Goal: Information Seeking & Learning: Check status

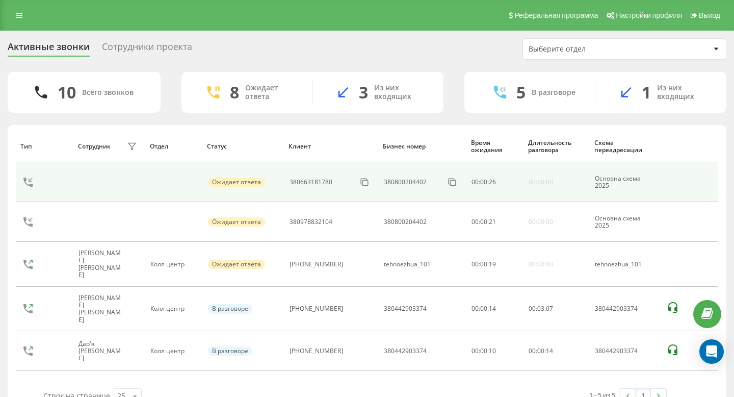
scroll to position [24, 0]
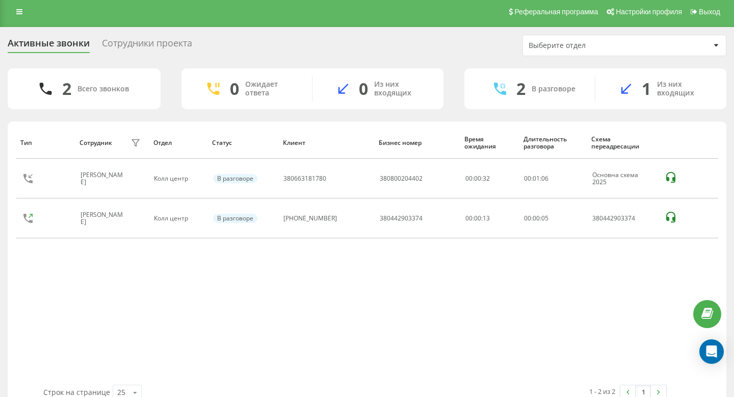
scroll to position [6, 0]
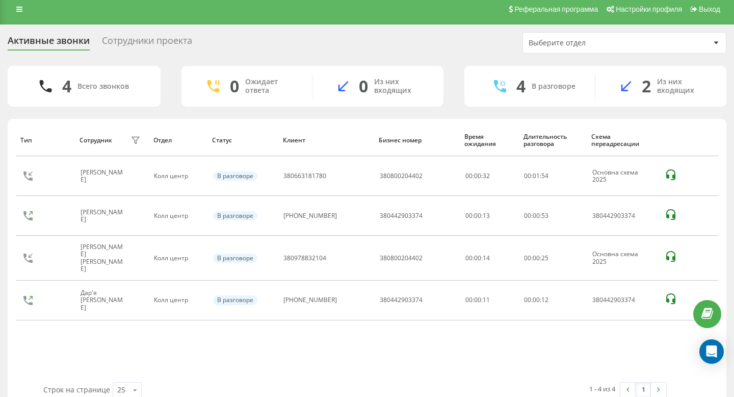
click at [135, 37] on div "Сотрудники проекта" at bounding box center [147, 43] width 90 height 16
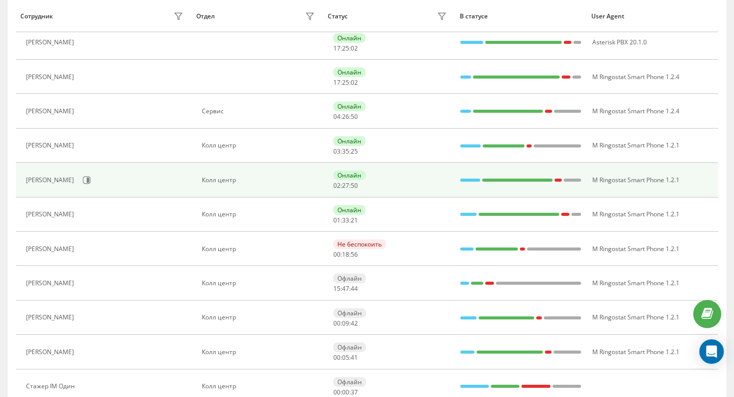
scroll to position [273, 0]
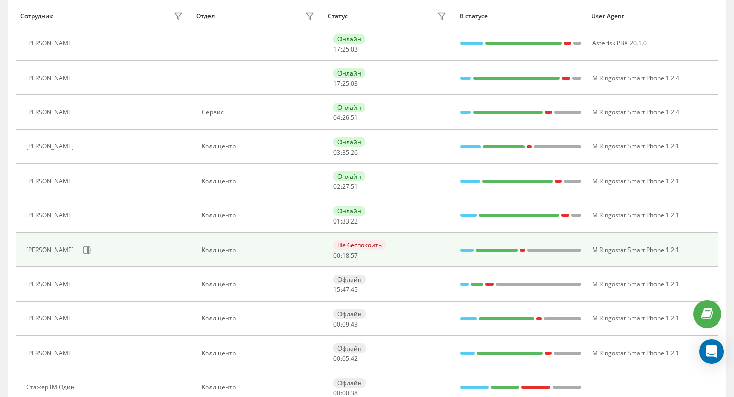
click at [361, 253] on div "Не беспокоить 00 : 18 : 57" at bounding box center [392, 249] width 116 height 19
click at [418, 254] on div "Не беспокоить 00 : 18 : 58" at bounding box center [392, 249] width 116 height 19
click at [91, 246] on icon at bounding box center [87, 250] width 8 height 8
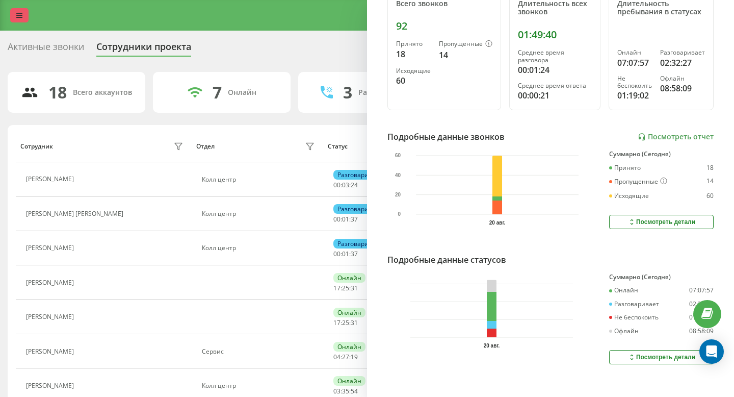
click at [16, 16] on icon at bounding box center [19, 15] width 6 height 7
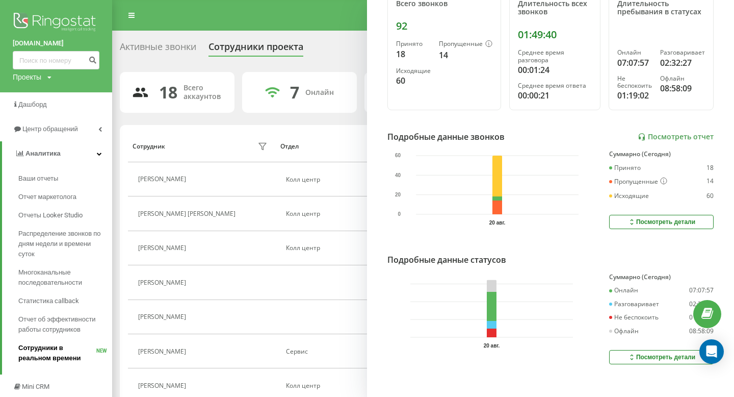
click at [71, 343] on span "Сотрудники в реальном времени" at bounding box center [57, 353] width 78 height 20
click at [78, 350] on span "Сотрудники в реальном времени" at bounding box center [57, 353] width 78 height 20
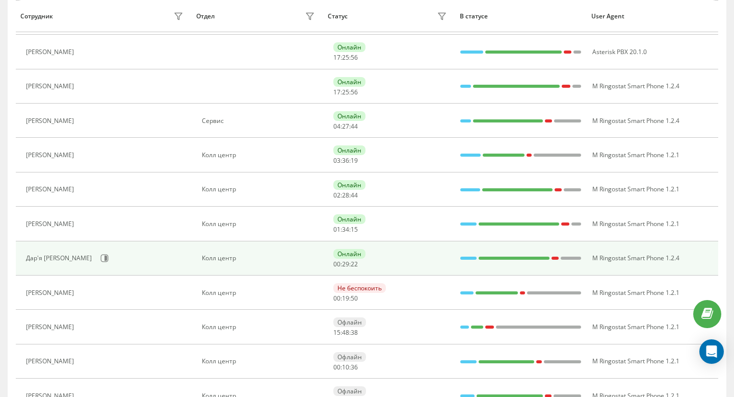
scroll to position [234, 0]
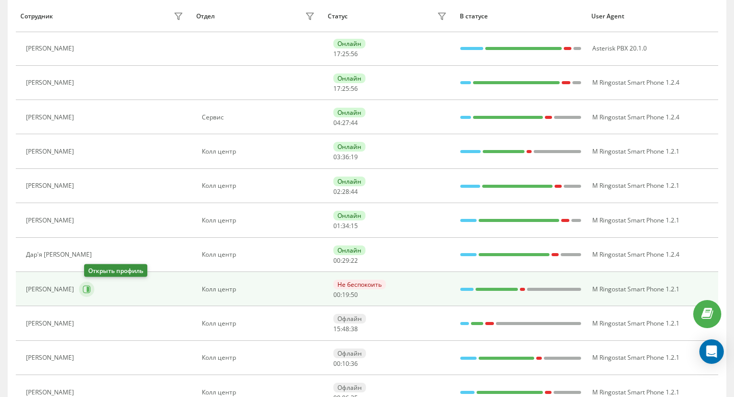
click at [89, 288] on icon at bounding box center [88, 289] width 3 height 5
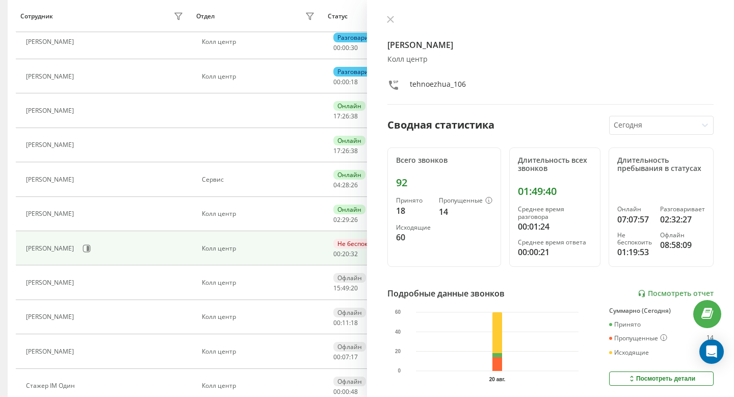
scroll to position [241, 0]
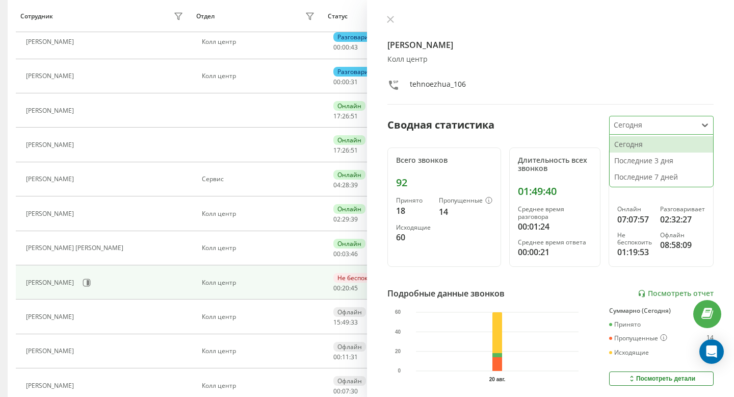
click at [658, 127] on div at bounding box center [654, 125] width 80 height 12
click at [658, 126] on div at bounding box center [654, 125] width 80 height 12
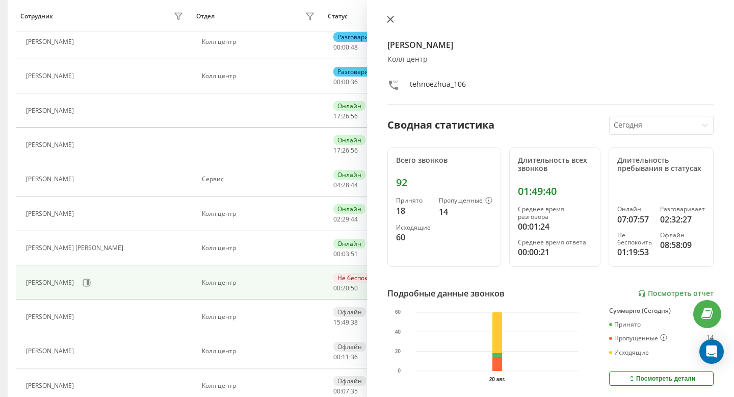
click at [390, 21] on icon at bounding box center [390, 19] width 7 height 7
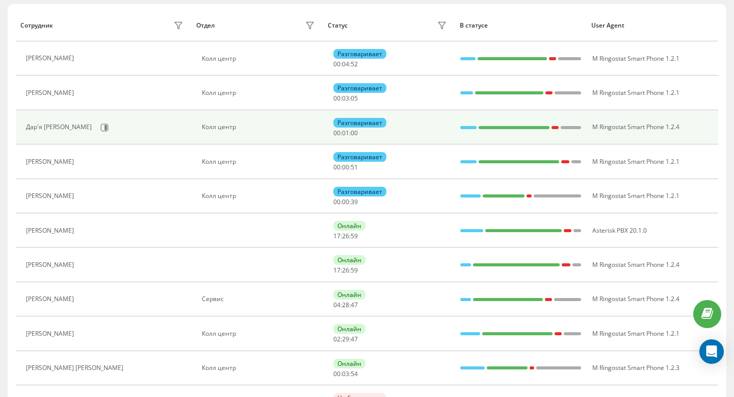
scroll to position [121, 0]
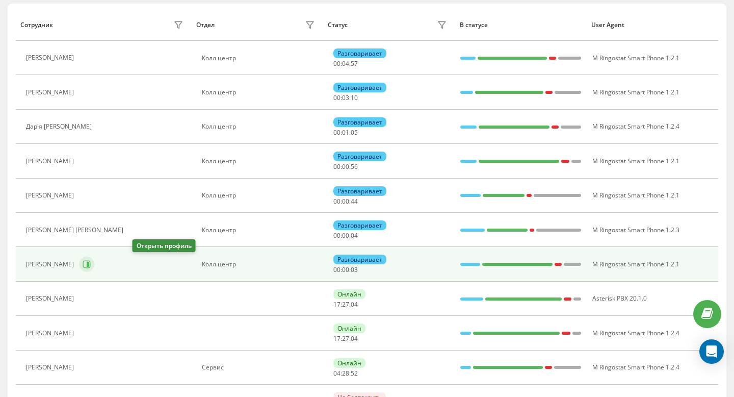
click at [91, 266] on icon at bounding box center [87, 264] width 8 height 8
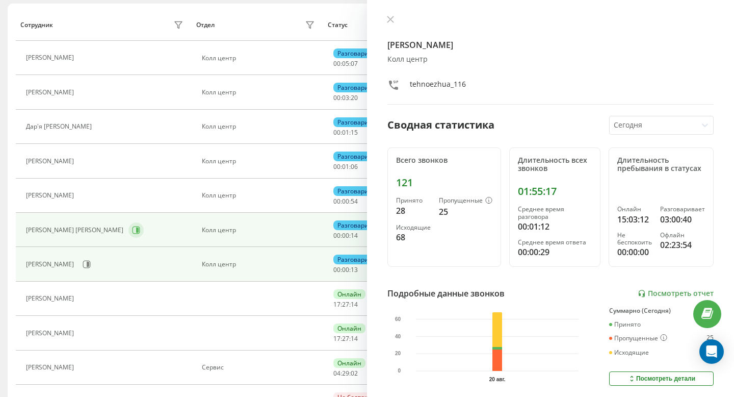
click at [131, 233] on button at bounding box center [136, 229] width 15 height 15
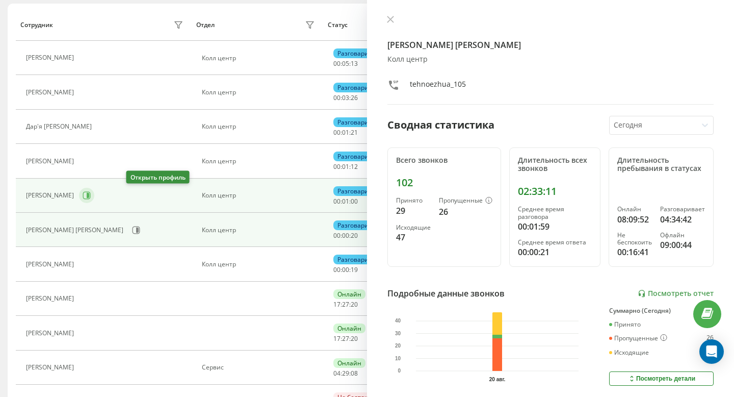
click at [91, 191] on icon at bounding box center [87, 195] width 8 height 8
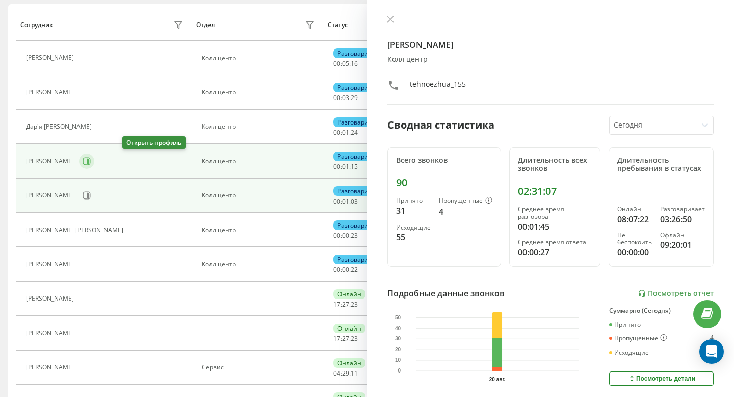
click at [91, 157] on icon at bounding box center [87, 161] width 8 height 8
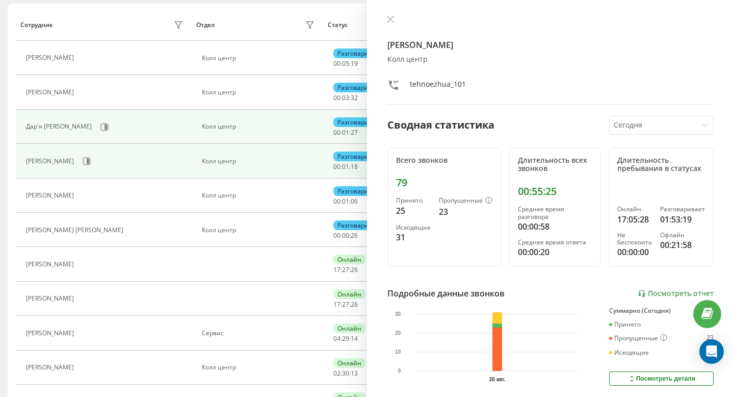
click at [102, 123] on div "Дар'я [PERSON_NAME]" at bounding box center [106, 126] width 160 height 17
click at [105, 125] on icon at bounding box center [106, 126] width 3 height 5
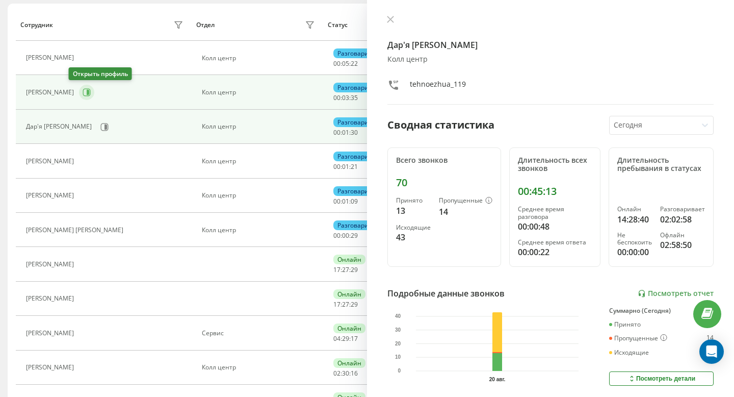
click at [83, 90] on icon at bounding box center [87, 92] width 8 height 8
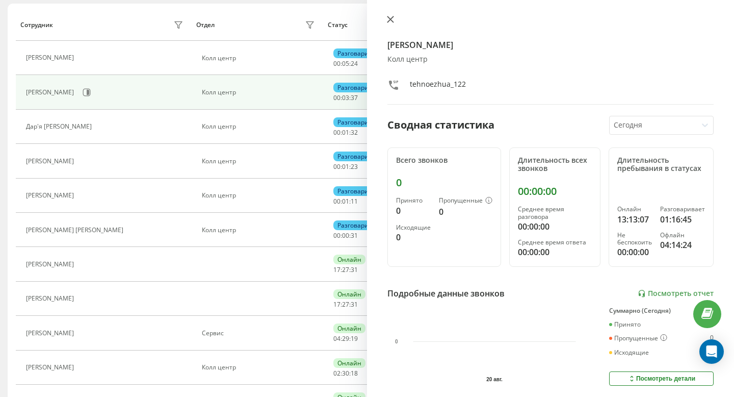
click at [388, 22] on icon at bounding box center [391, 19] width 6 height 6
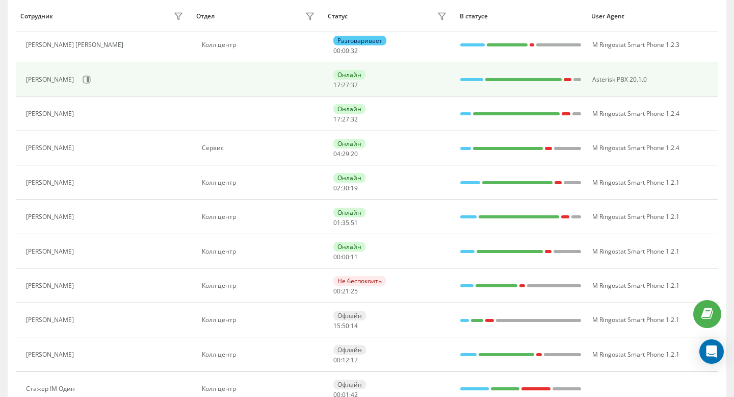
scroll to position [302, 0]
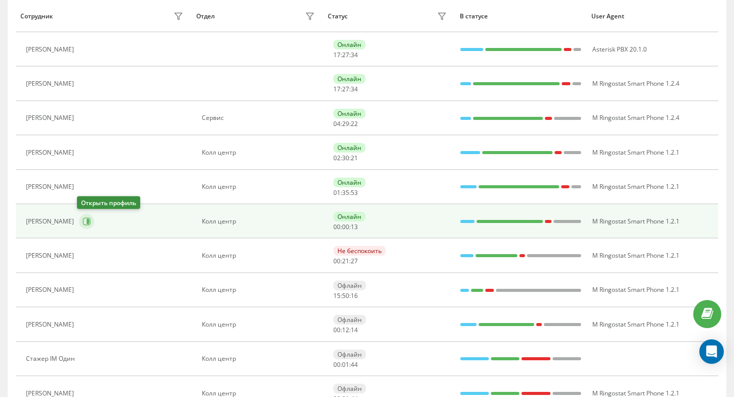
click at [83, 223] on icon at bounding box center [87, 221] width 8 height 8
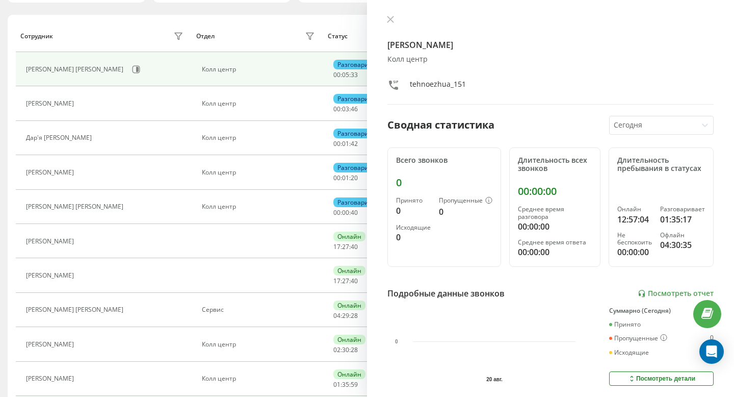
scroll to position [109, 0]
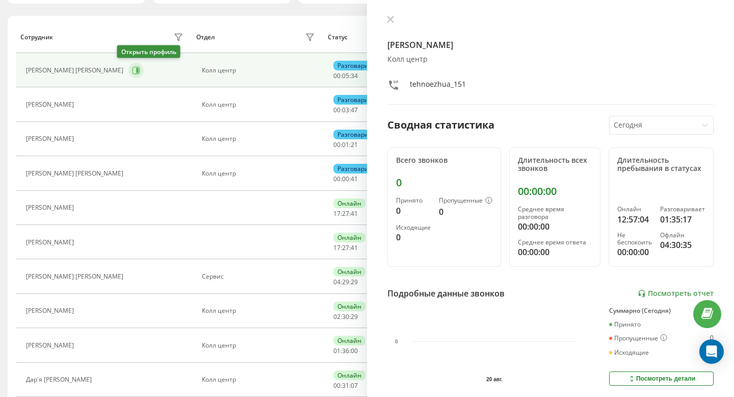
click at [133, 73] on icon at bounding box center [137, 70] width 8 height 8
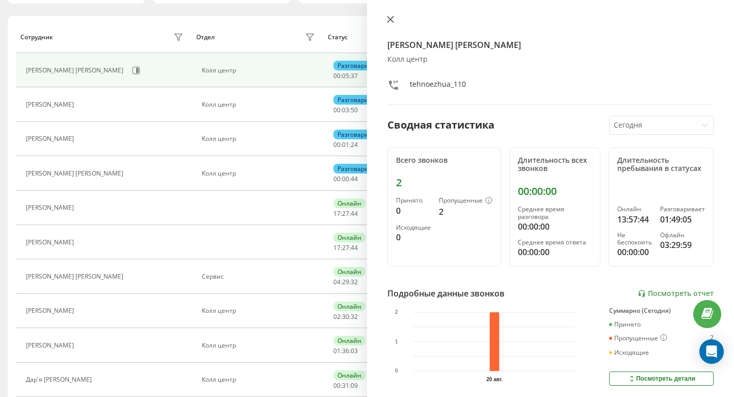
click at [388, 16] on icon at bounding box center [390, 19] width 7 height 7
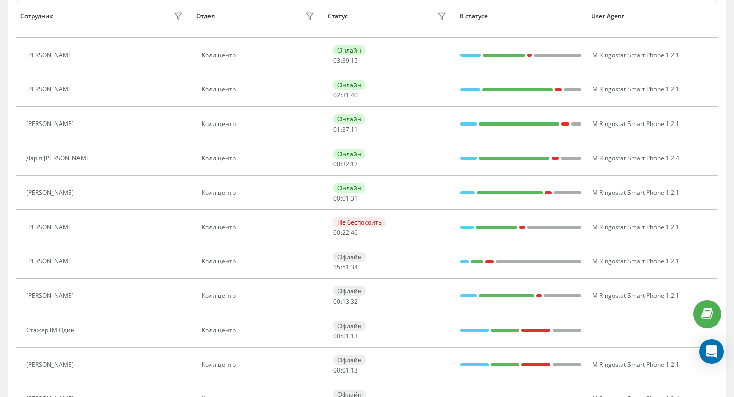
scroll to position [333, 0]
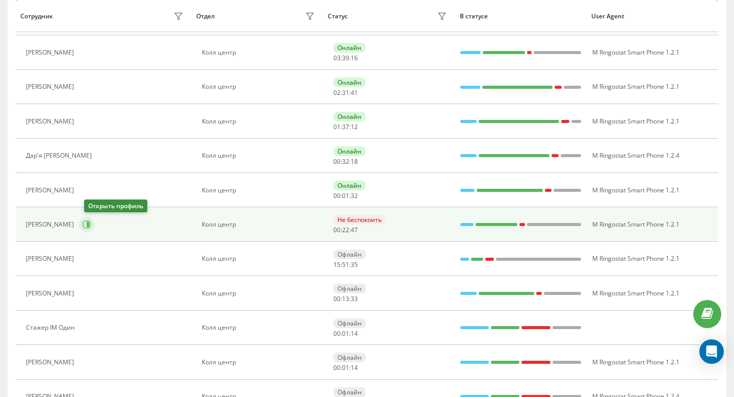
click at [91, 224] on icon at bounding box center [87, 224] width 8 height 8
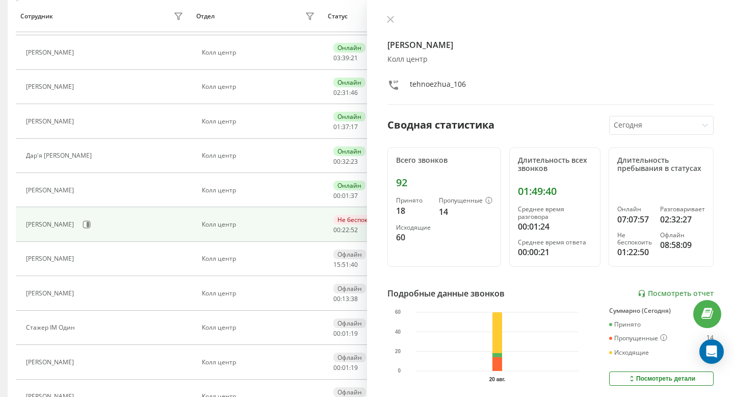
click at [393, 11] on div "Герасименко Ілля Колл центр tehnoezhua_106 Сводная статистика Сегодня Всего зво…" at bounding box center [550, 198] width 367 height 397
click at [393, 17] on icon at bounding box center [391, 19] width 6 height 6
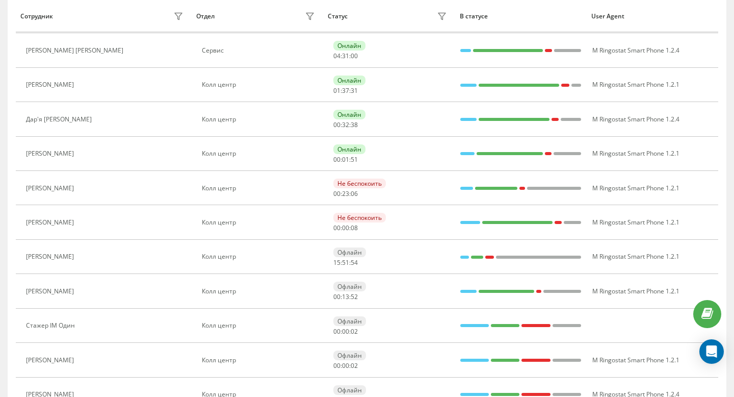
scroll to position [336, 0]
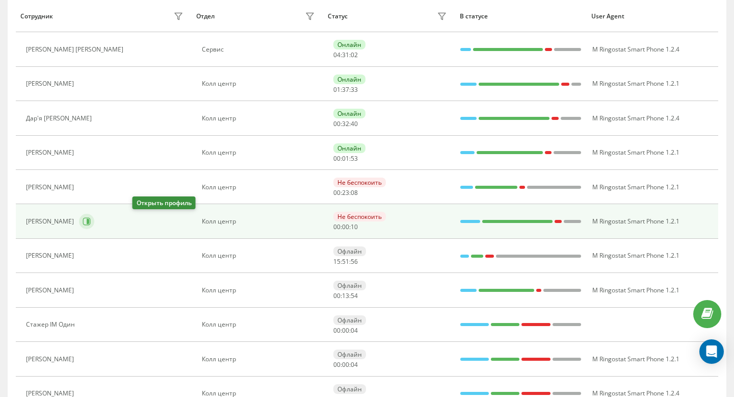
click at [89, 221] on icon at bounding box center [88, 221] width 3 height 5
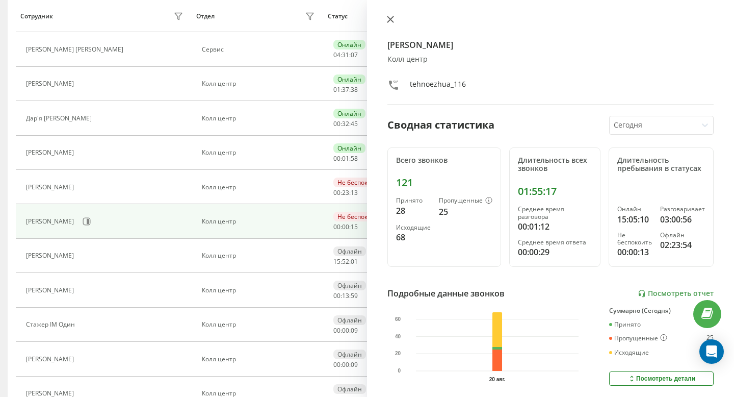
click at [390, 18] on icon at bounding box center [390, 19] width 7 height 7
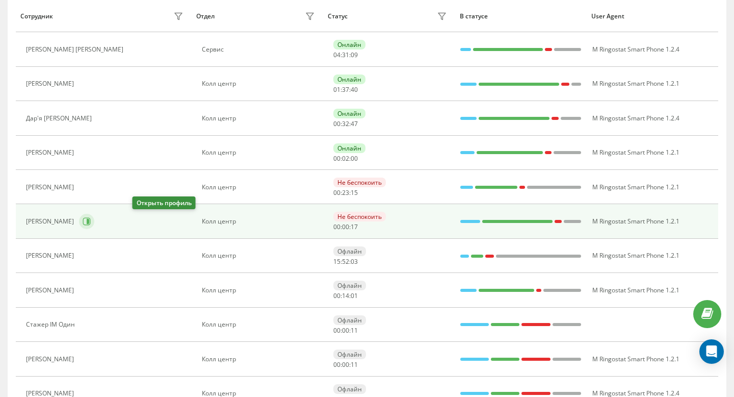
click at [91, 217] on icon at bounding box center [87, 221] width 8 height 8
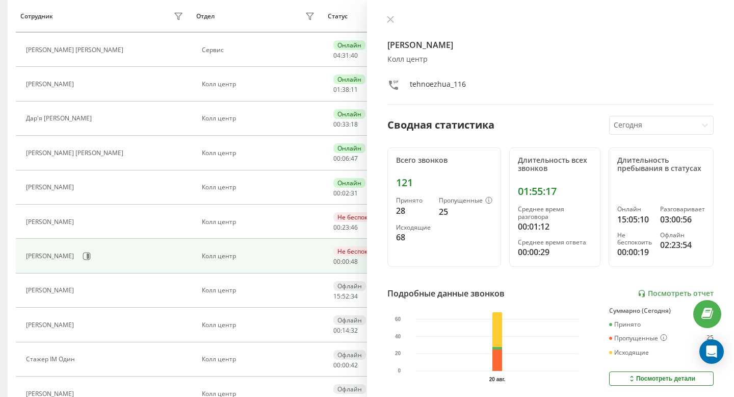
scroll to position [267, 0]
click at [382, 17] on div "Євченко Анастасія Олександрівна Колл центр tehnoezhua_116 Сводная статистика Се…" at bounding box center [550, 198] width 367 height 397
click at [388, 18] on icon at bounding box center [390, 19] width 7 height 7
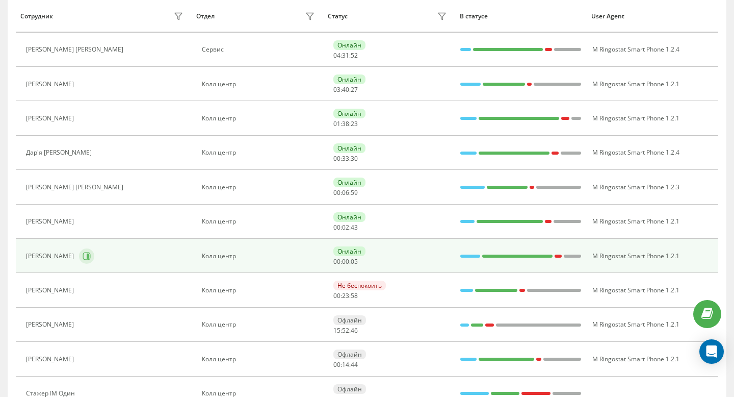
click at [94, 258] on button at bounding box center [86, 255] width 15 height 15
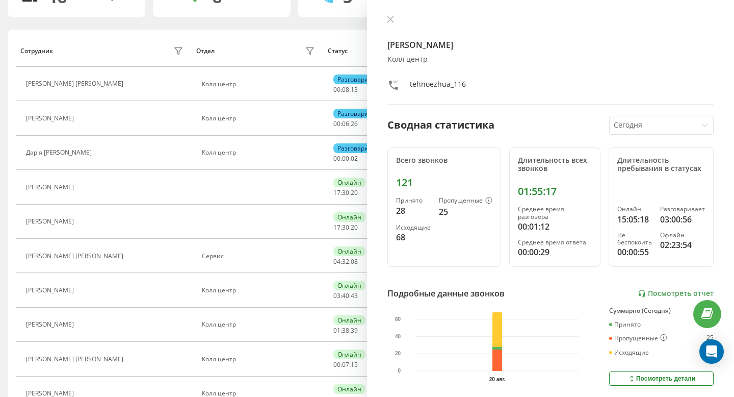
scroll to position [61, 0]
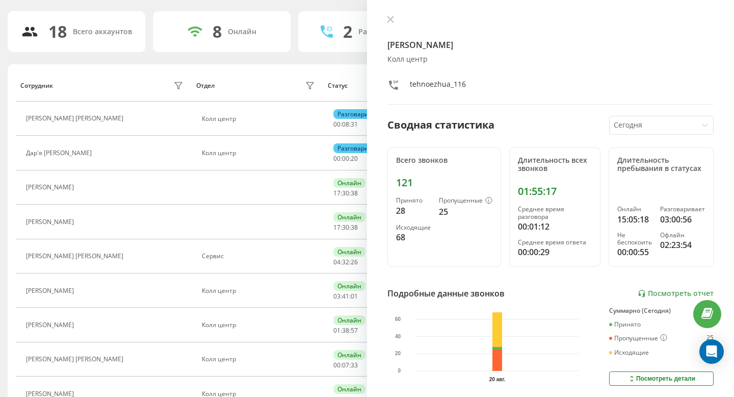
click at [388, 26] on div "Євченко Анастасія Олександрівна Колл центр tehnoezhua_116" at bounding box center [551, 59] width 326 height 89
click at [388, 22] on icon at bounding box center [391, 19] width 6 height 6
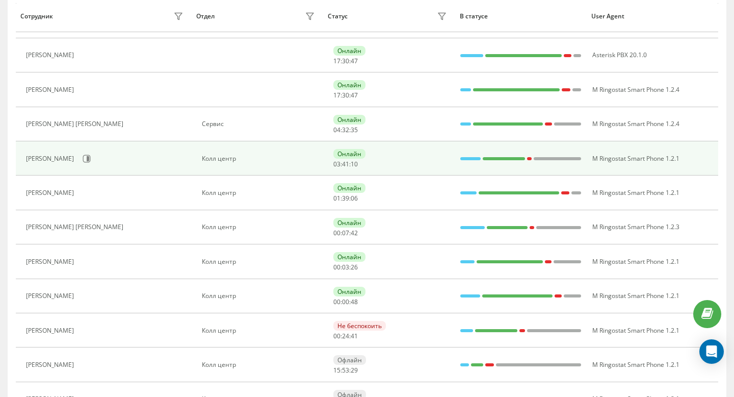
scroll to position [195, 0]
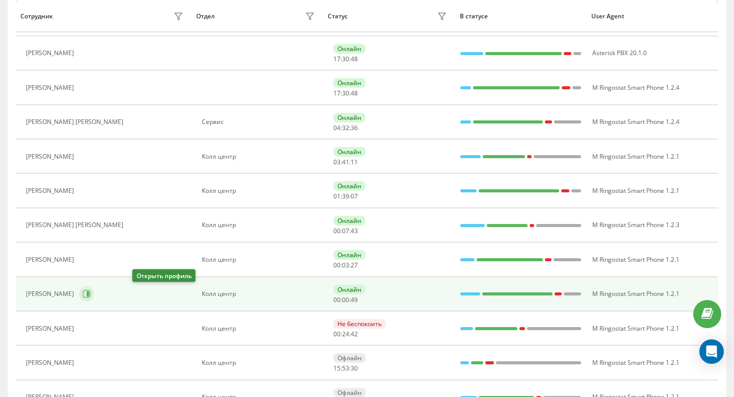
click at [89, 295] on icon at bounding box center [88, 293] width 3 height 5
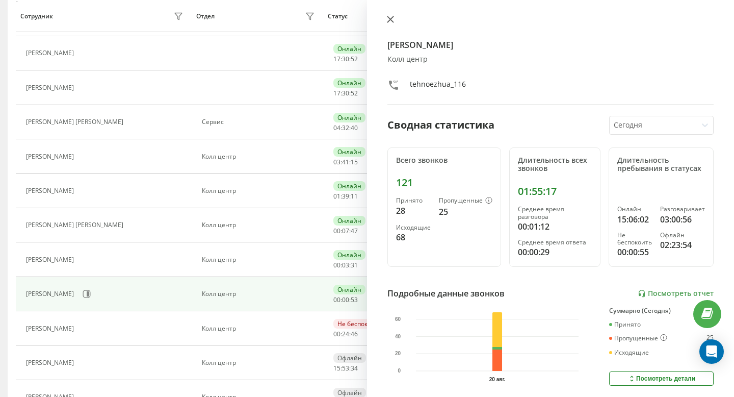
click at [391, 19] on icon at bounding box center [391, 19] width 6 height 6
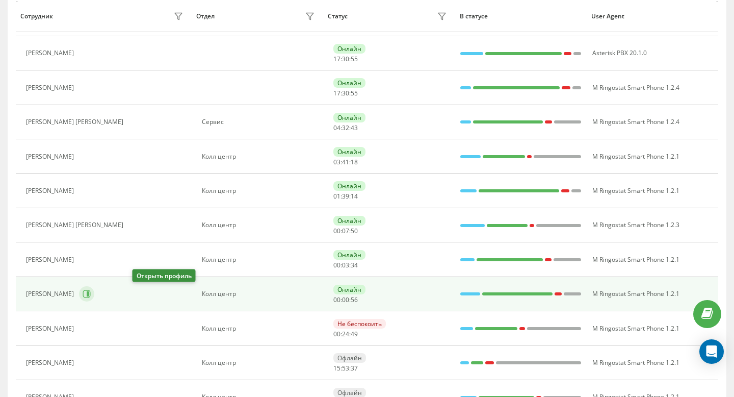
click at [89, 294] on icon at bounding box center [88, 293] width 3 height 5
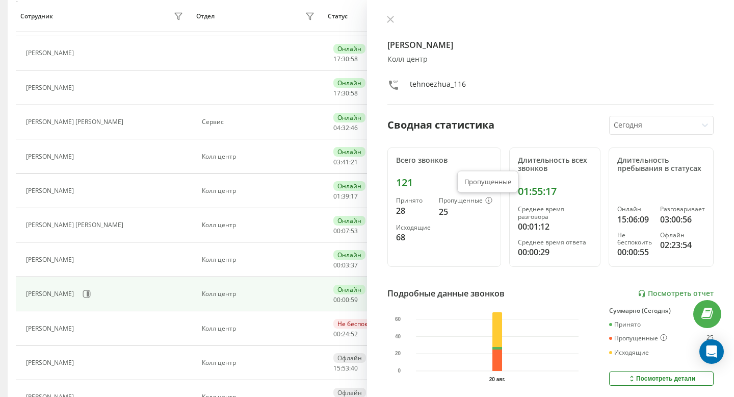
click at [489, 199] on icon at bounding box center [489, 200] width 7 height 7
click at [389, 16] on icon at bounding box center [390, 19] width 7 height 7
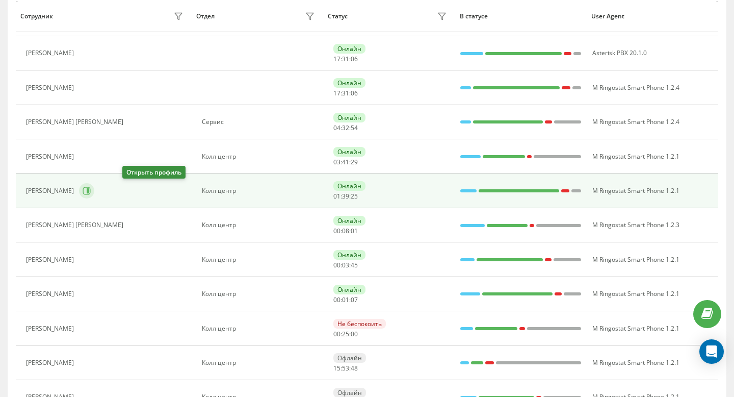
click at [91, 188] on icon at bounding box center [87, 191] width 8 height 8
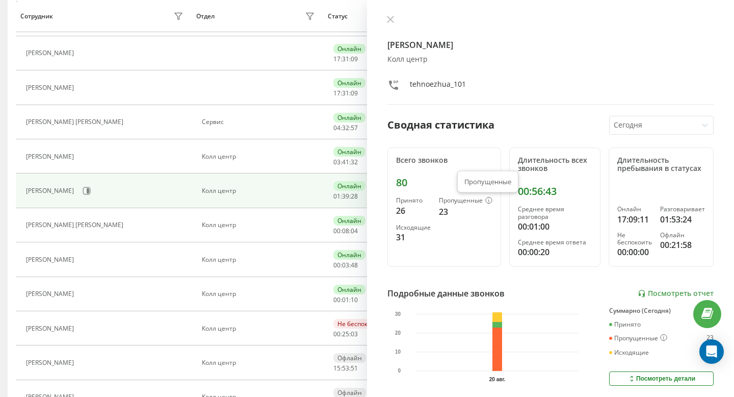
click at [489, 200] on icon at bounding box center [489, 200] width 7 height 7
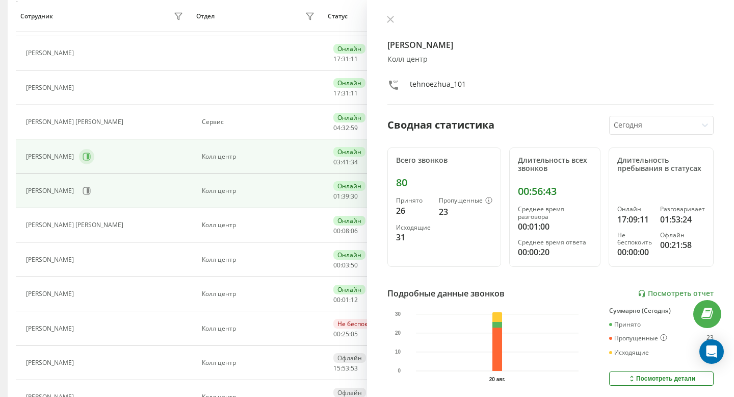
scroll to position [161, 0]
click at [91, 157] on icon at bounding box center [87, 156] width 8 height 8
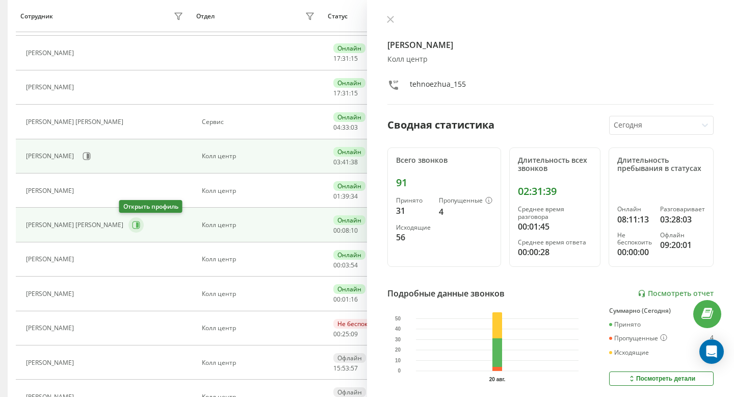
click at [130, 229] on button at bounding box center [136, 224] width 15 height 15
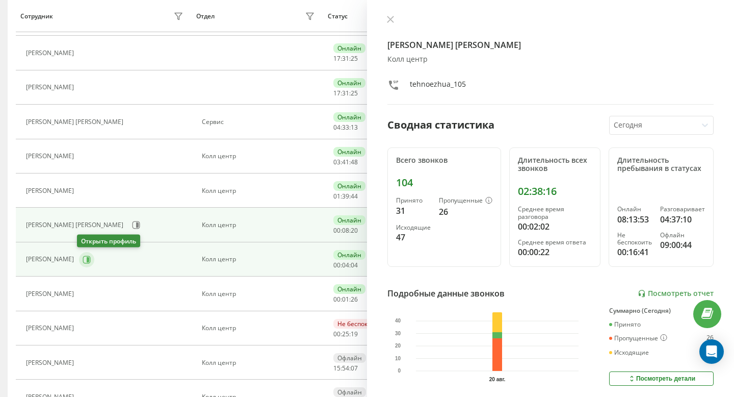
click at [86, 262] on icon at bounding box center [87, 260] width 8 height 8
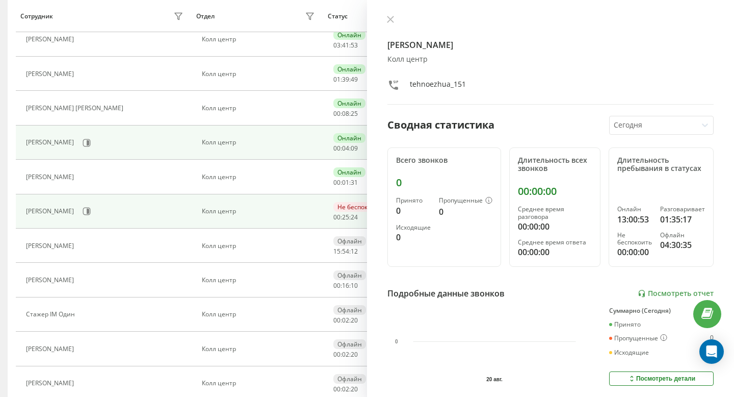
scroll to position [279, 0]
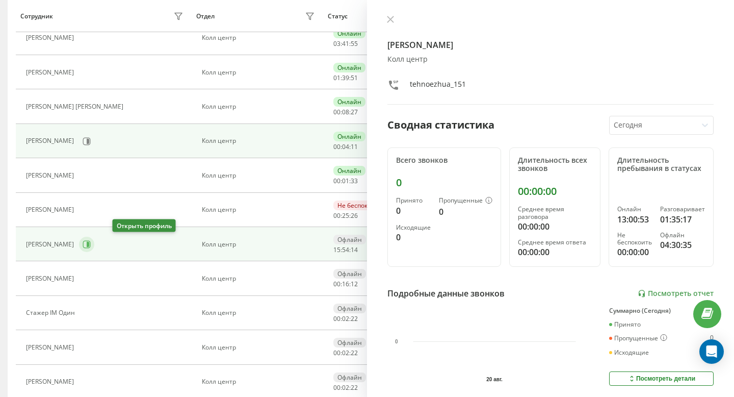
click at [89, 246] on icon at bounding box center [88, 244] width 3 height 5
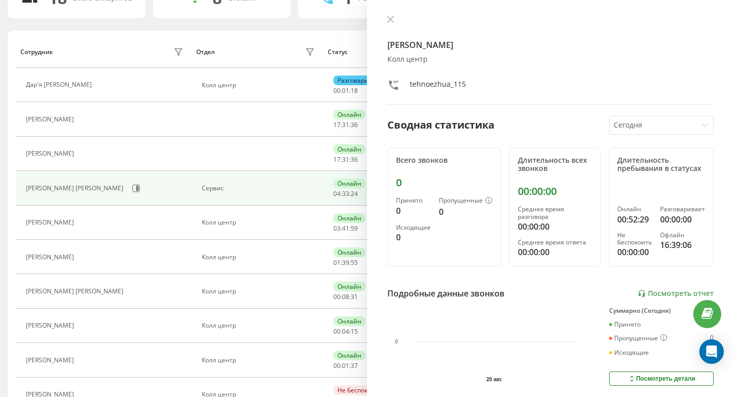
scroll to position [72, 0]
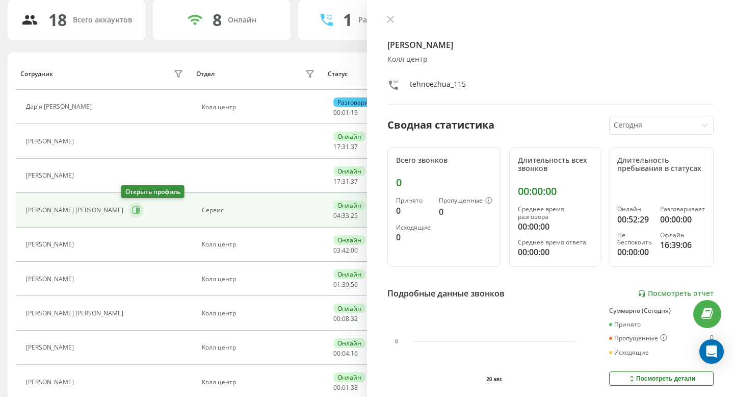
click at [133, 211] on icon at bounding box center [137, 210] width 8 height 8
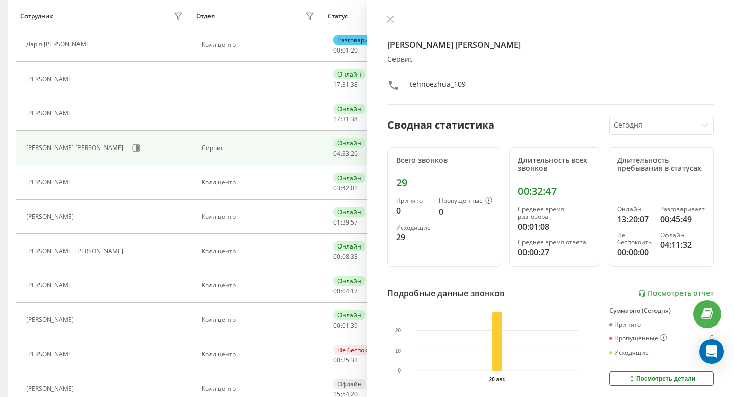
scroll to position [136, 0]
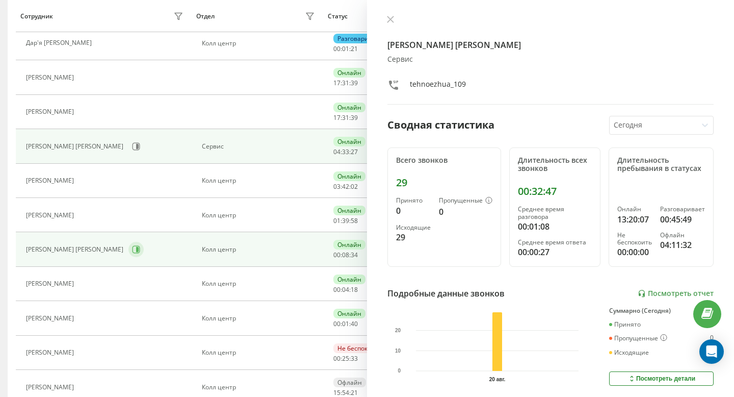
click at [132, 249] on icon at bounding box center [136, 249] width 8 height 8
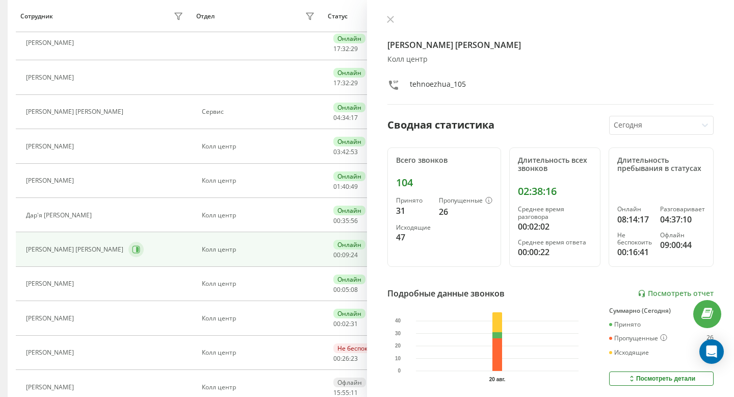
scroll to position [101, 0]
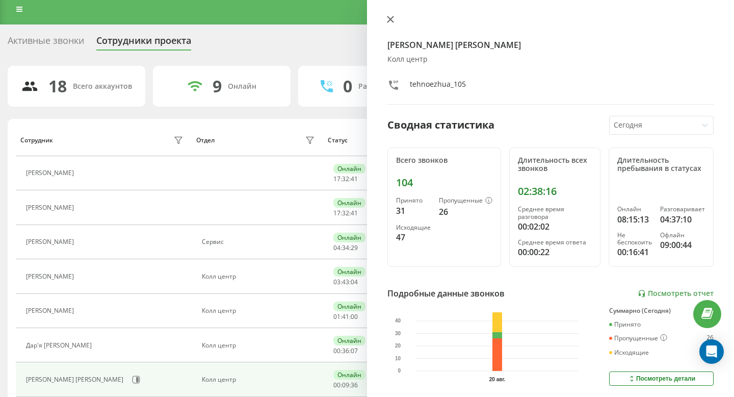
click at [391, 21] on icon at bounding box center [390, 19] width 7 height 7
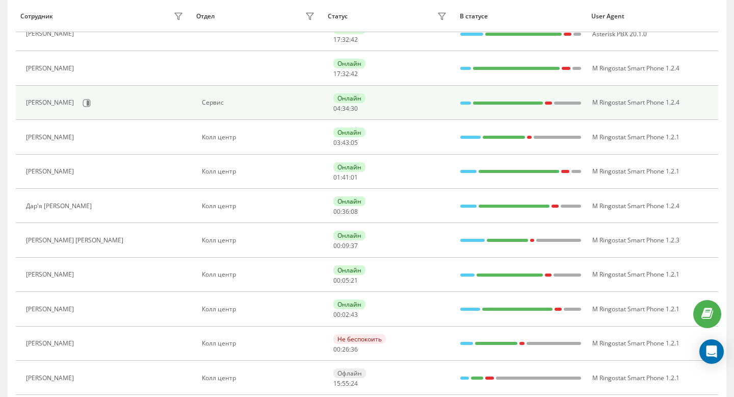
scroll to position [148, 0]
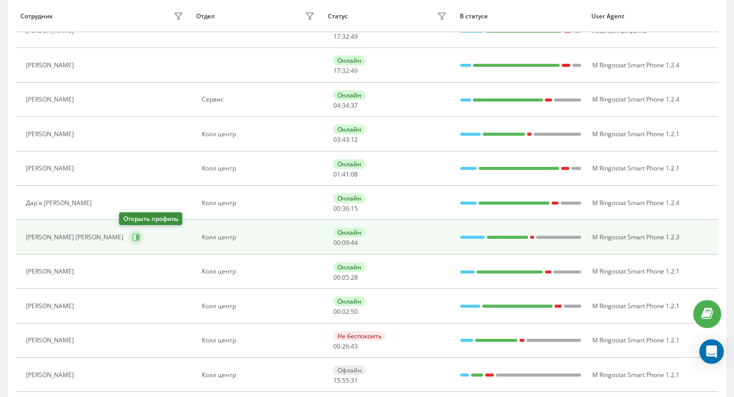
click at [132, 236] on icon at bounding box center [136, 237] width 8 height 8
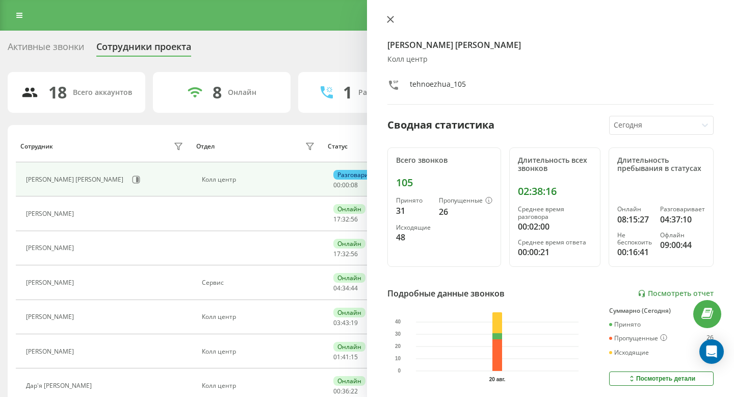
click at [388, 20] on icon at bounding box center [390, 19] width 7 height 7
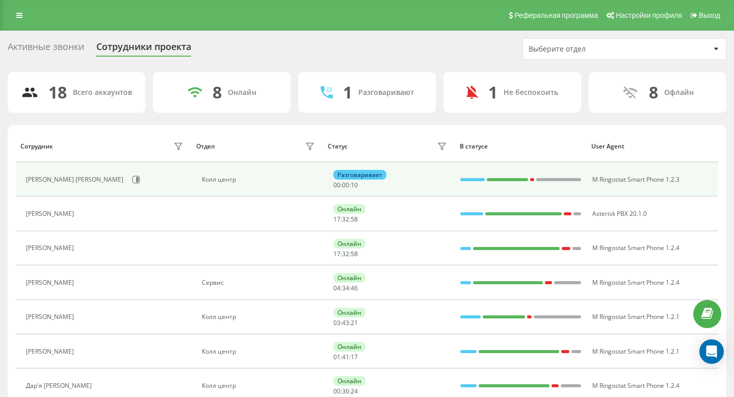
click at [62, 50] on div "Активные звонки" at bounding box center [46, 49] width 77 height 16
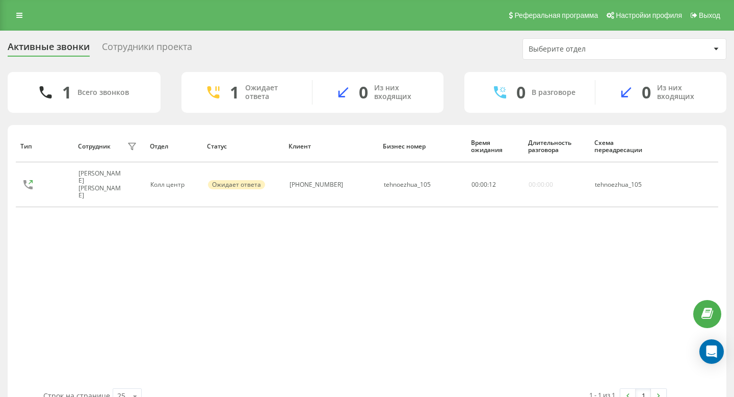
click at [123, 44] on div "Сотрудники проекта" at bounding box center [147, 49] width 90 height 16
click at [126, 42] on div "Сотрудники проекта" at bounding box center [147, 49] width 90 height 16
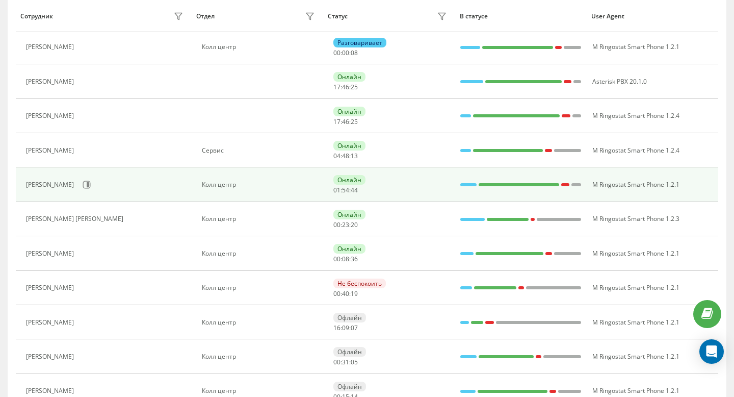
scroll to position [232, 0]
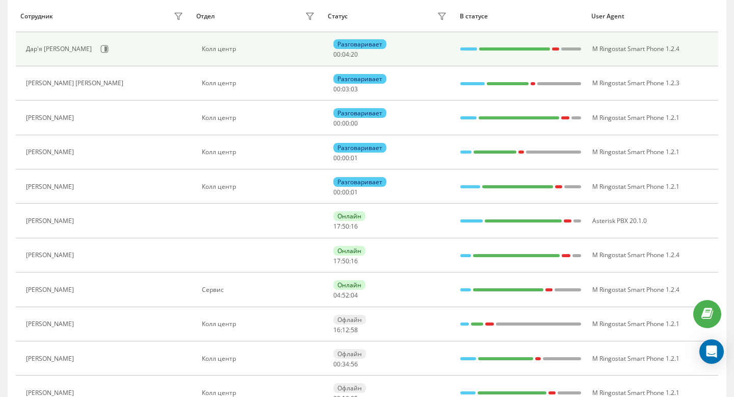
scroll to position [168, 0]
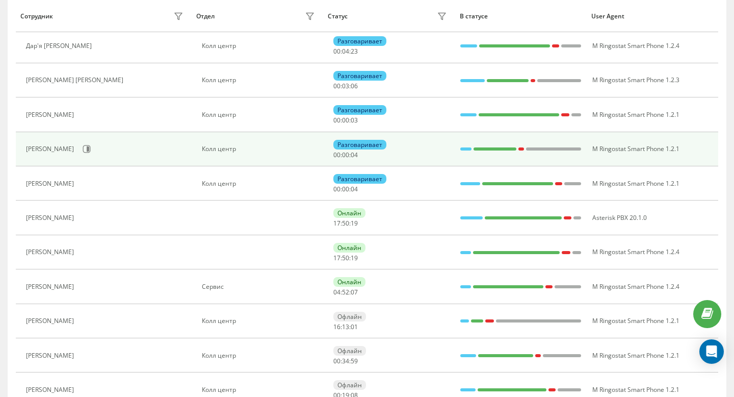
click at [168, 152] on div "Герасименко Ілля" at bounding box center [106, 148] width 160 height 17
click at [89, 149] on icon at bounding box center [88, 148] width 3 height 5
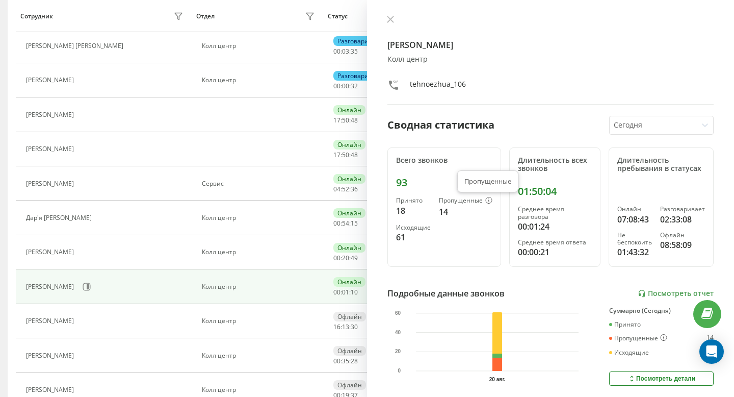
click at [486, 200] on icon at bounding box center [489, 200] width 7 height 7
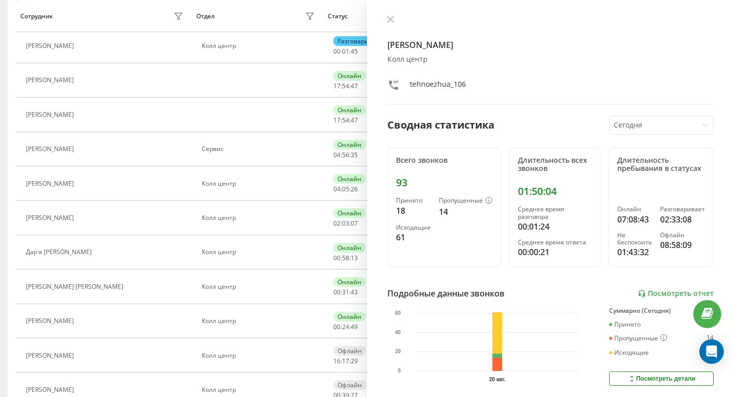
scroll to position [99, 0]
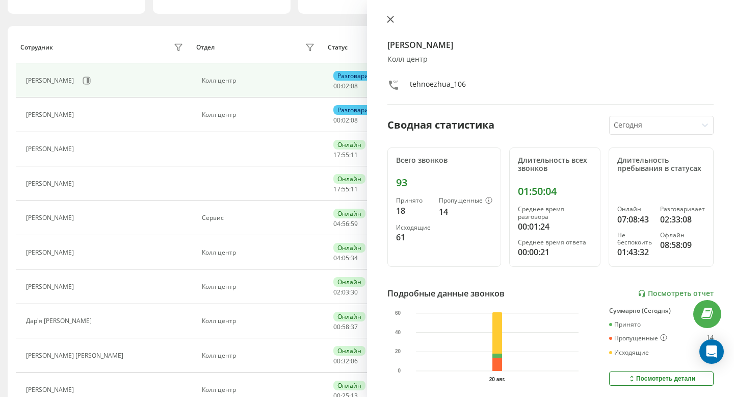
click at [384, 18] on button at bounding box center [390, 20] width 13 height 10
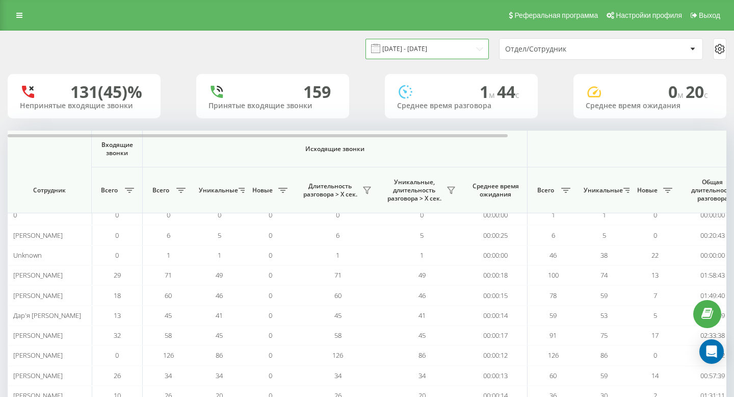
click at [413, 54] on input "[DATE] - [DATE]" at bounding box center [427, 49] width 123 height 20
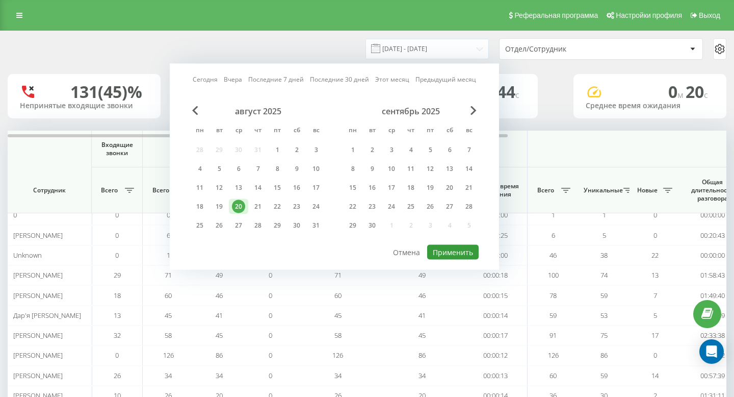
click at [446, 251] on button "Применить" at bounding box center [453, 252] width 52 height 15
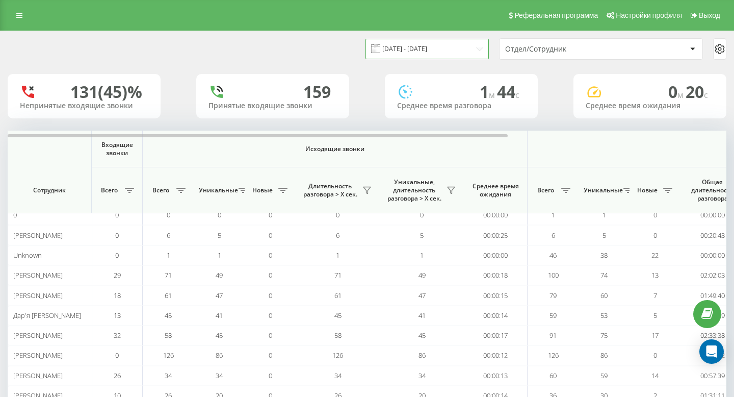
click at [430, 55] on input "20.08.2025 - 20.08.2025" at bounding box center [427, 49] width 123 height 20
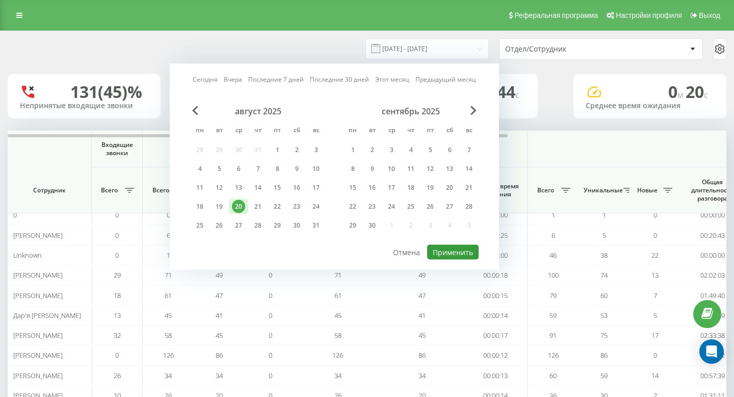
click at [450, 250] on button "Применить" at bounding box center [453, 252] width 52 height 15
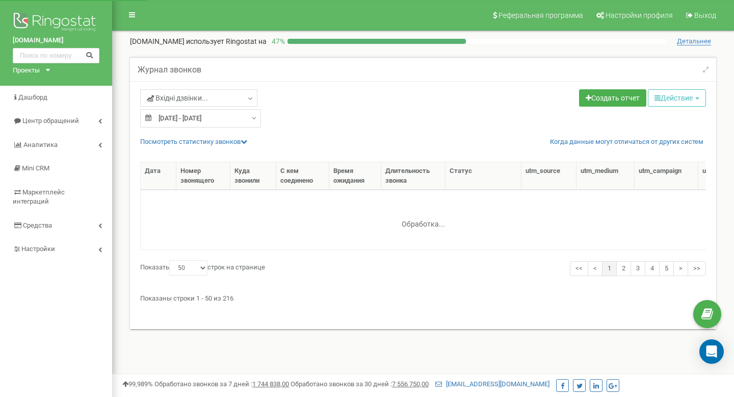
select select "50"
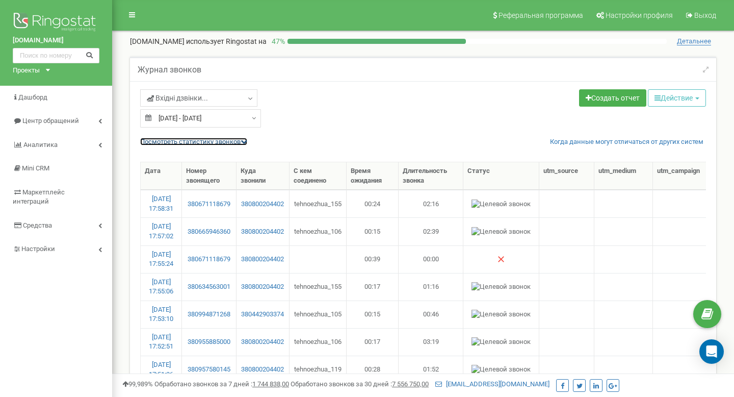
click at [180, 139] on link "Посмотреть cтатистику звонков" at bounding box center [193, 142] width 107 height 8
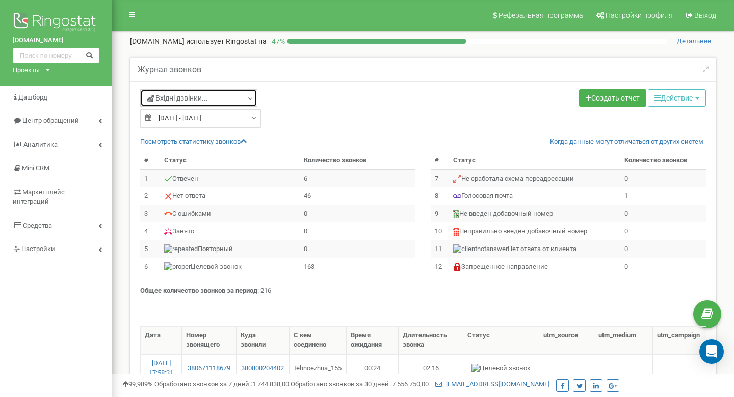
click at [194, 102] on span "Вхідні дзвінки..." at bounding box center [177, 98] width 61 height 10
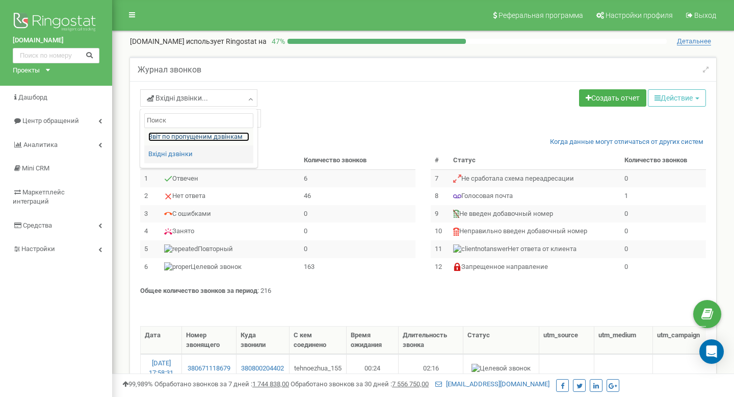
click at [185, 139] on link "Звіт по пропущеним дзвінкам" at bounding box center [198, 137] width 101 height 10
